Goal: Check status: Check status

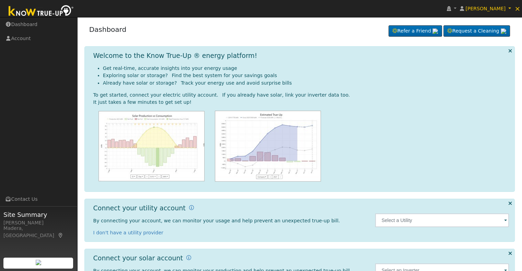
scroll to position [31, 0]
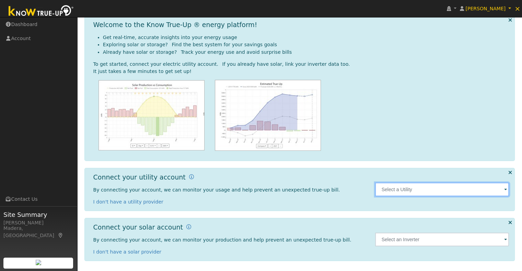
click at [484, 193] on input "text" at bounding box center [442, 190] width 134 height 14
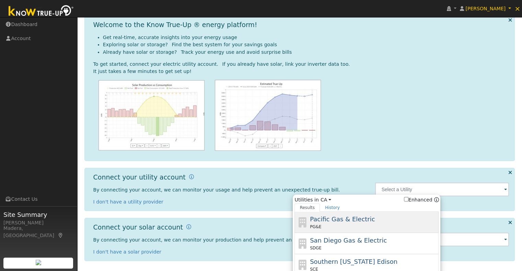
click at [358, 223] on div "Pacific Gas & Electric PG&E" at bounding box center [373, 222] width 127 height 15
type input "PG&E"
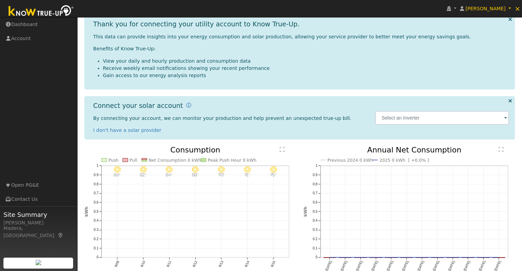
scroll to position [123, 0]
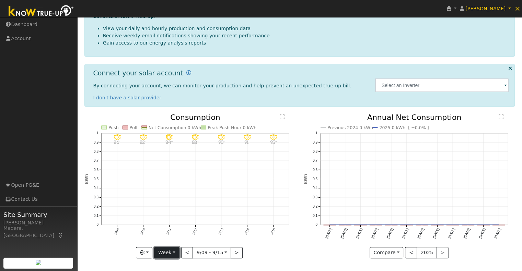
click at [176, 250] on button "Week" at bounding box center [166, 253] width 25 height 12
click at [172, 230] on link "Year" at bounding box center [178, 230] width 48 height 10
type input "[DATE]"
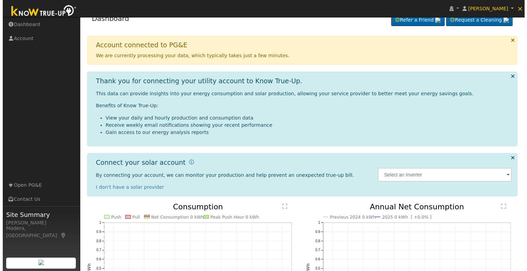
scroll to position [0, 0]
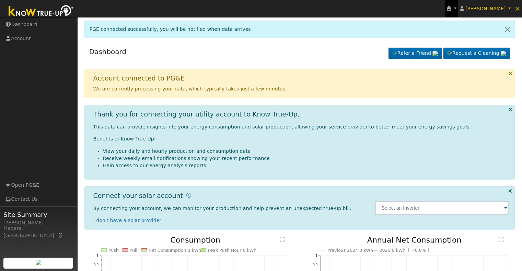
click at [451, 10] on icon at bounding box center [449, 8] width 4 height 5
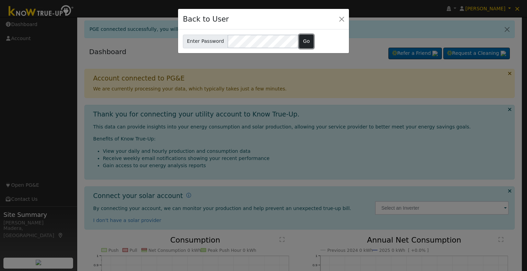
click at [302, 42] on button "Go" at bounding box center [306, 42] width 15 height 14
